Goal: Task Accomplishment & Management: Use online tool/utility

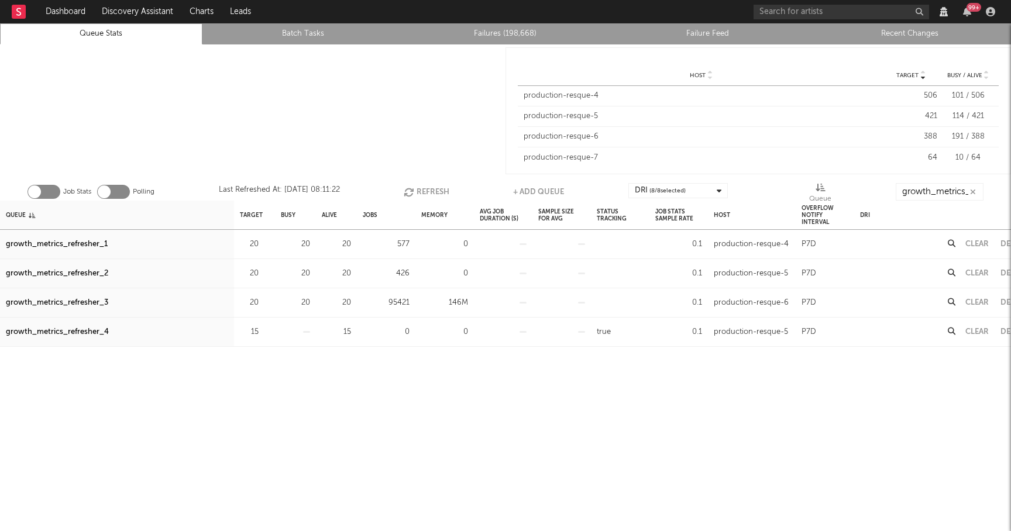
click at [420, 190] on button "Refresh" at bounding box center [427, 192] width 46 height 18
click at [59, 300] on div "growth_metrics_refresher_3" at bounding box center [57, 303] width 102 height 14
click at [428, 190] on button "Refresh" at bounding box center [428, 192] width 46 height 18
click at [977, 190] on button "button" at bounding box center [973, 192] width 9 height 11
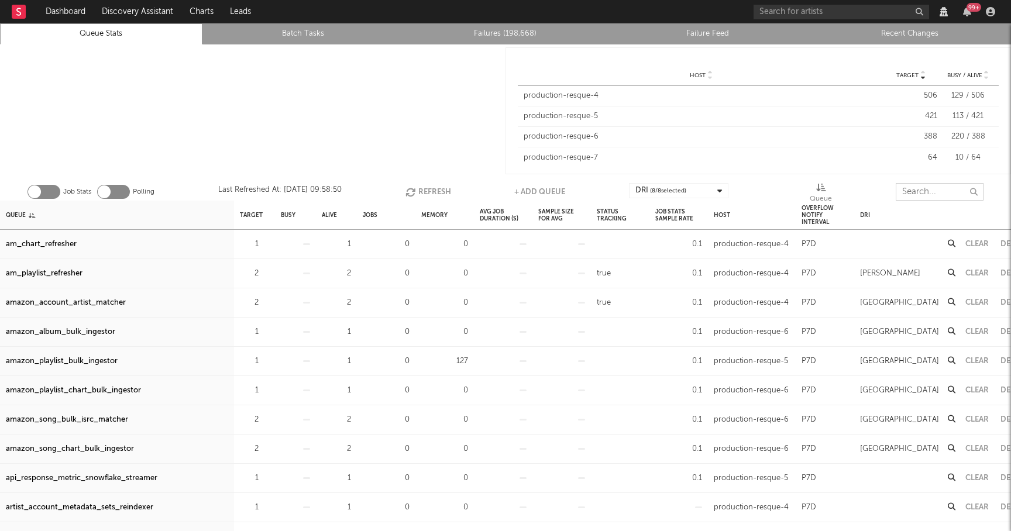
click at [942, 190] on input "text" at bounding box center [940, 192] width 88 height 18
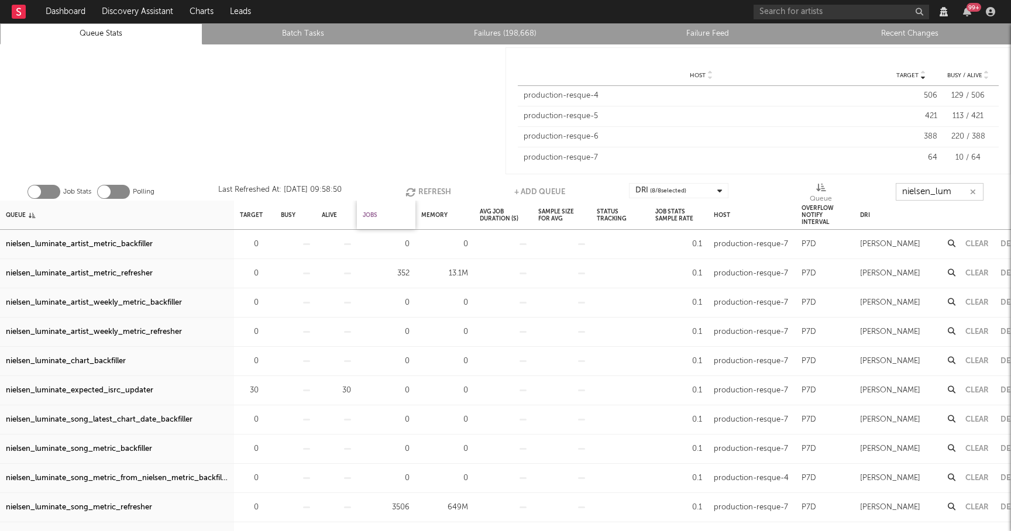
type input "nielsen_lum"
click at [376, 218] on div "Jobs" at bounding box center [370, 214] width 15 height 25
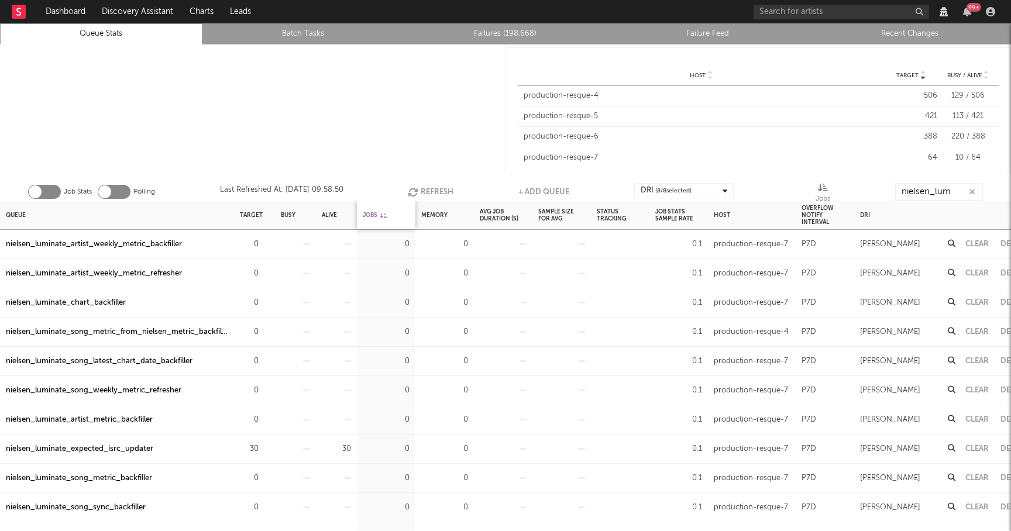
click at [376, 218] on div "Jobs" at bounding box center [375, 214] width 24 height 25
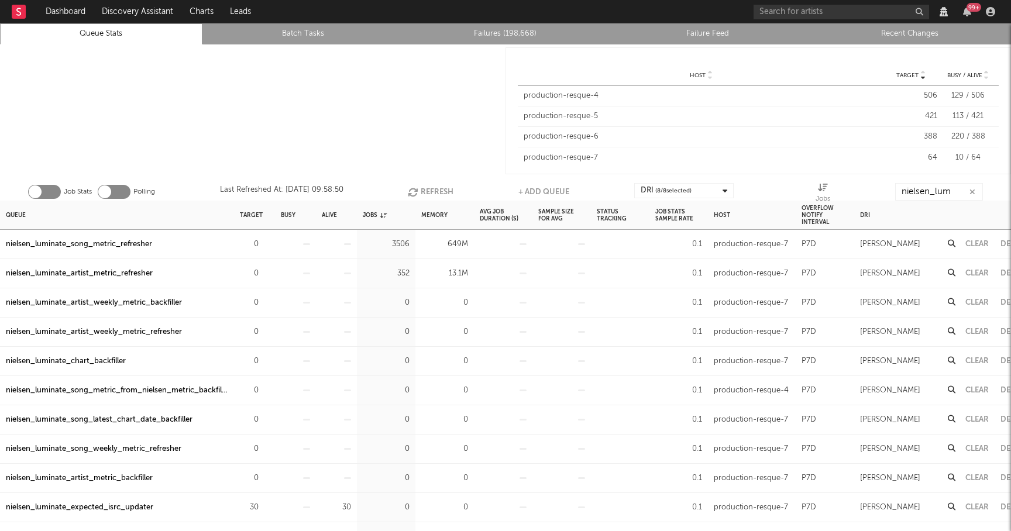
click at [428, 191] on button "Refresh" at bounding box center [431, 192] width 46 height 18
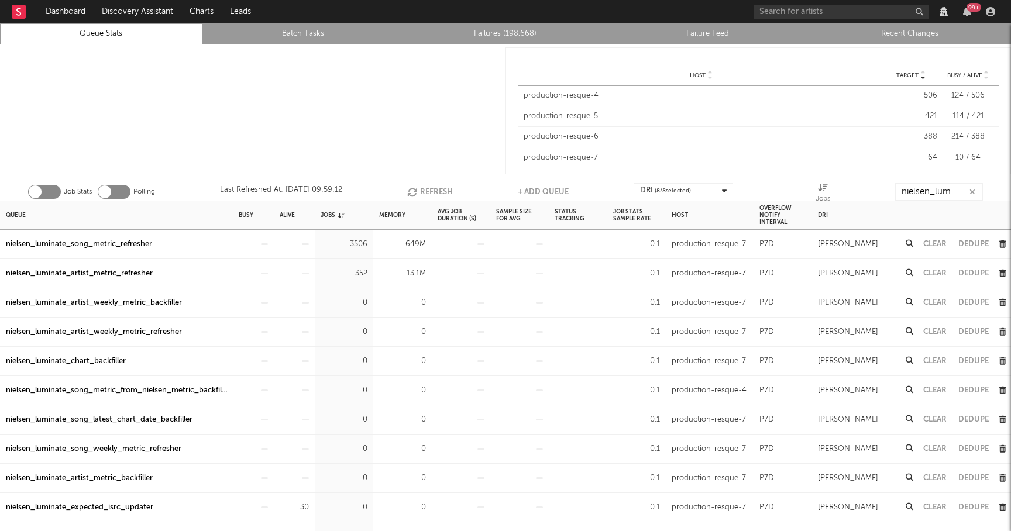
click at [936, 242] on button "Clear" at bounding box center [935, 245] width 23 height 8
click at [973, 193] on icon "button" at bounding box center [973, 192] width 6 height 8
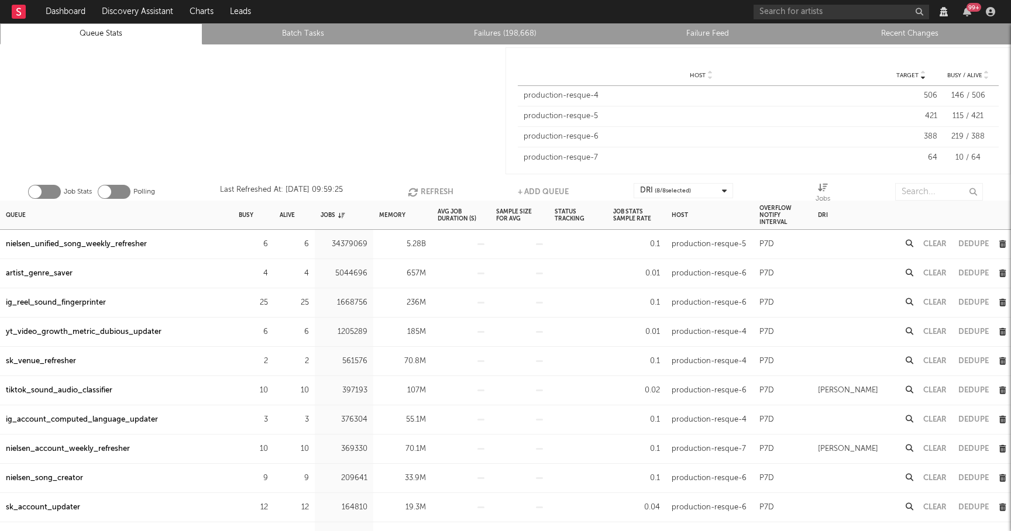
click at [416, 188] on icon "button" at bounding box center [414, 192] width 13 height 10
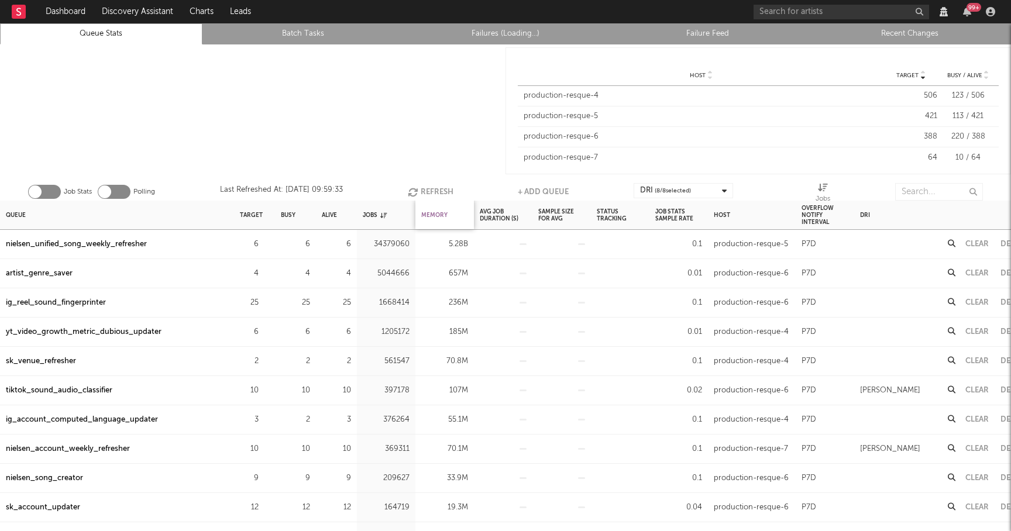
click at [441, 215] on div "Memory" at bounding box center [434, 214] width 26 height 25
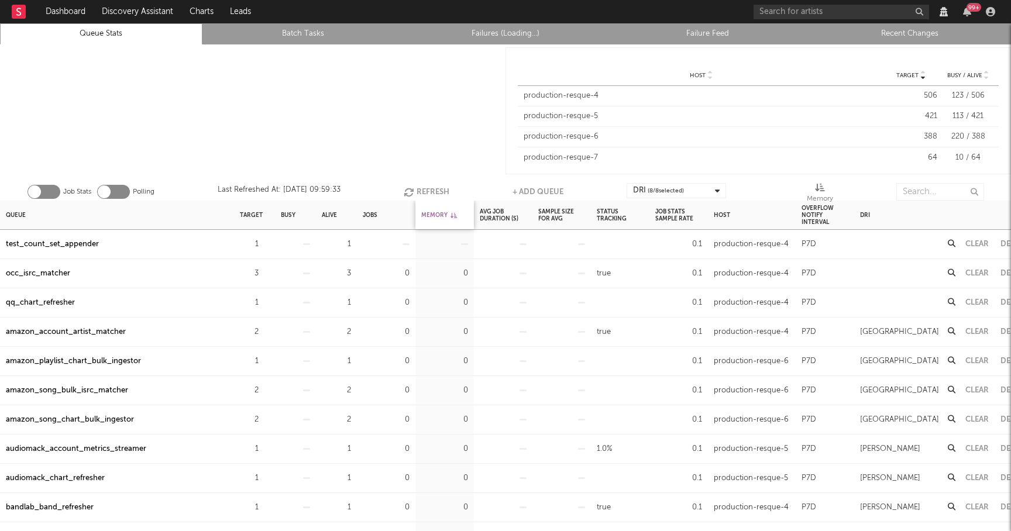
click at [441, 215] on div "Memory" at bounding box center [439, 214] width 36 height 25
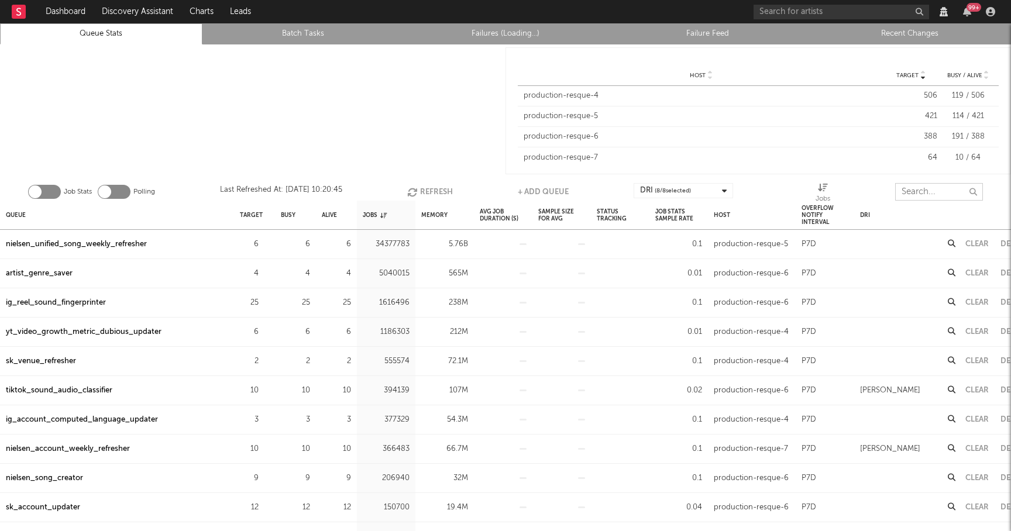
click at [902, 192] on input "text" at bounding box center [939, 192] width 88 height 18
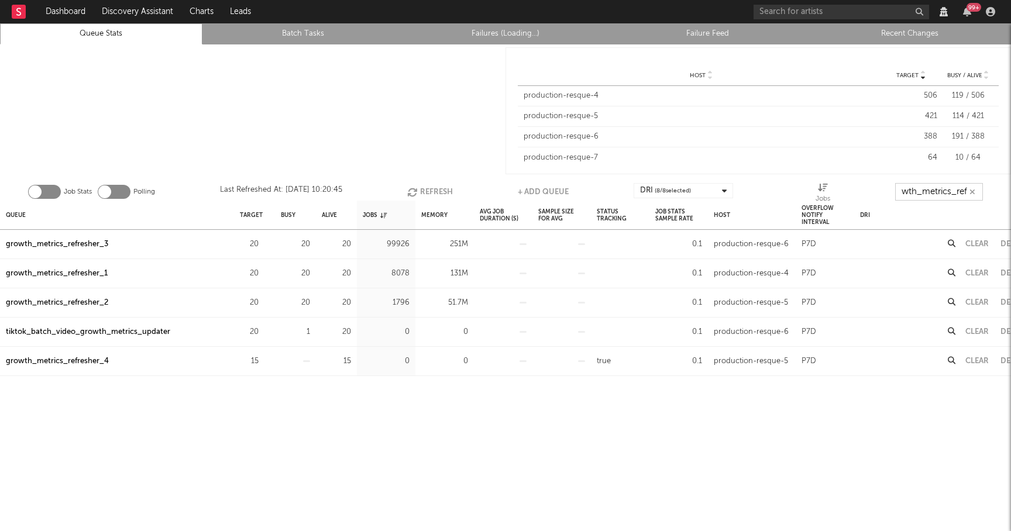
scroll to position [0, 21]
type input "growth_metrics_refre"
click at [17, 216] on div "Queue" at bounding box center [16, 214] width 20 height 25
click at [977, 303] on button "Clear" at bounding box center [977, 303] width 23 height 8
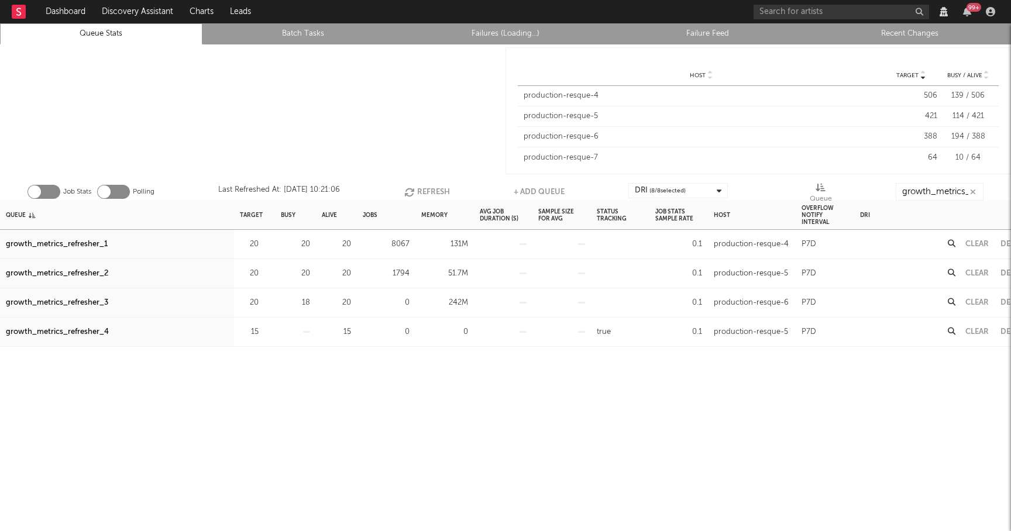
click at [420, 195] on button "Refresh" at bounding box center [427, 192] width 46 height 18
